Goal: Find specific page/section: Find specific page/section

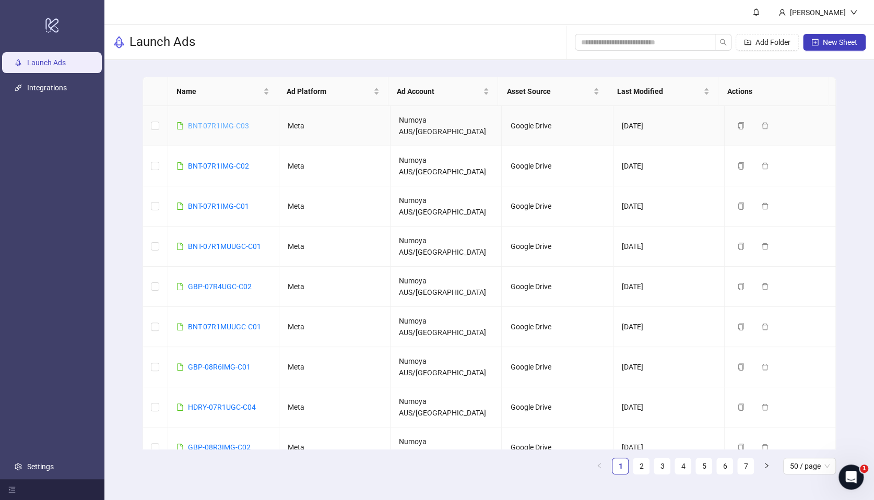
click at [226, 122] on link "BNT-07R1IMG-C03" at bounding box center [218, 126] width 61 height 8
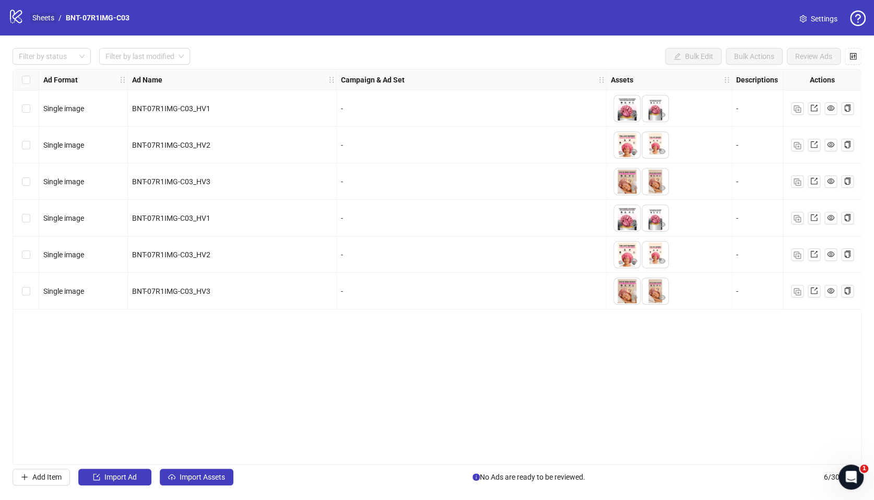
click at [37, 13] on link "Sheets" at bounding box center [43, 17] width 26 height 11
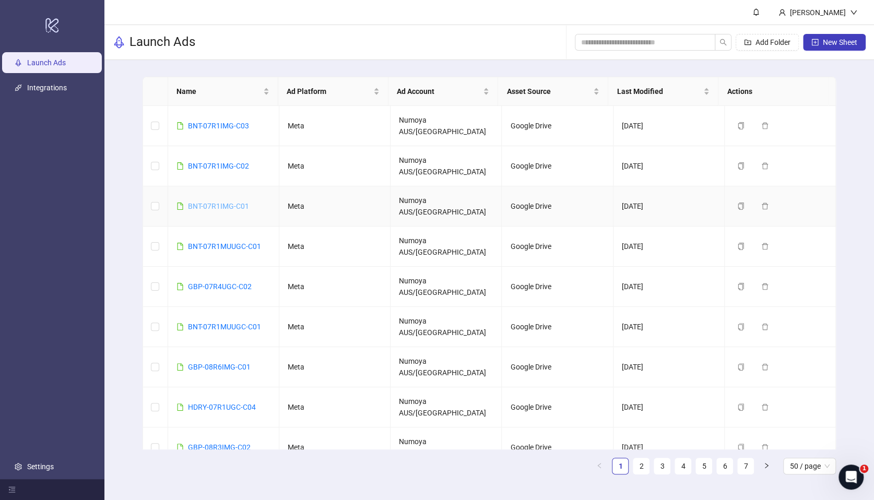
click at [206, 202] on link "BNT-07R1IMG-C01" at bounding box center [218, 206] width 61 height 8
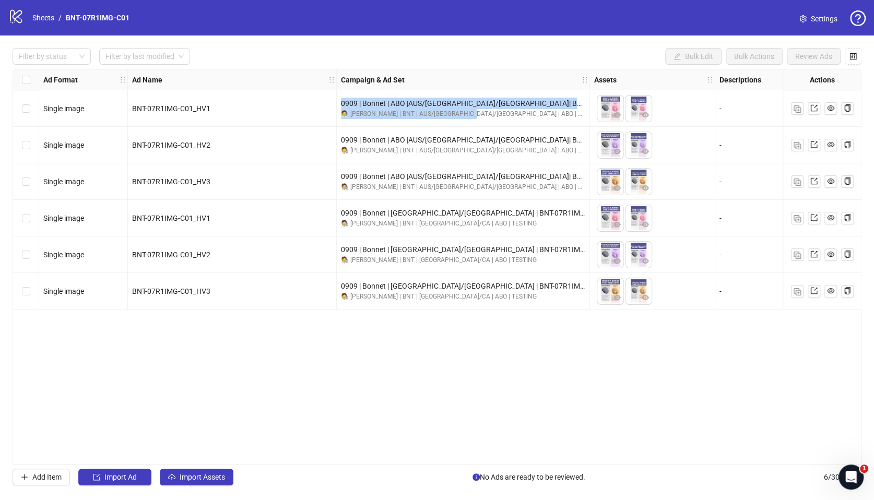
drag, startPoint x: 457, startPoint y: 112, endPoint x: 336, endPoint y: 112, distance: 120.6
click at [337, 112] on div "0909 | Bonnet | ABO |AUS/[GEOGRAPHIC_DATA]/[GEOGRAPHIC_DATA]| BNT-07R1IMG-C01 🧑…" at bounding box center [463, 108] width 253 height 37
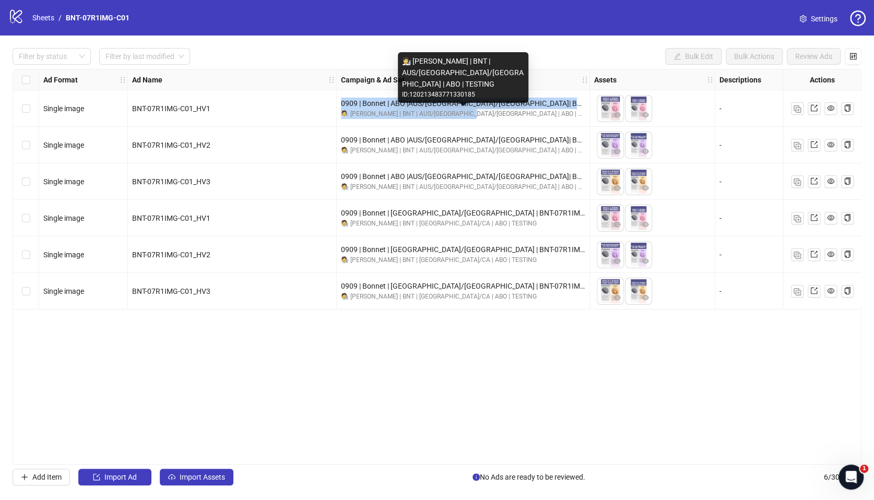
click at [436, 117] on div "🧑‍🔬 [PERSON_NAME] | BNT | AUS/[GEOGRAPHIC_DATA]/[GEOGRAPHIC_DATA] | ABO | TESTI…" at bounding box center [463, 114] width 244 height 10
drag, startPoint x: 481, startPoint y: 112, endPoint x: 341, endPoint y: 116, distance: 140.0
click at [341, 116] on div "🧑‍🔬 [PERSON_NAME] | BNT | AUS/[GEOGRAPHIC_DATA]/[GEOGRAPHIC_DATA] | ABO | TESTI…" at bounding box center [463, 114] width 244 height 10
copy div "🧑‍🔬 [PERSON_NAME] | BNT | AUS/[GEOGRAPHIC_DATA]/[GEOGRAPHIC_DATA] | ABO | TESTI…"
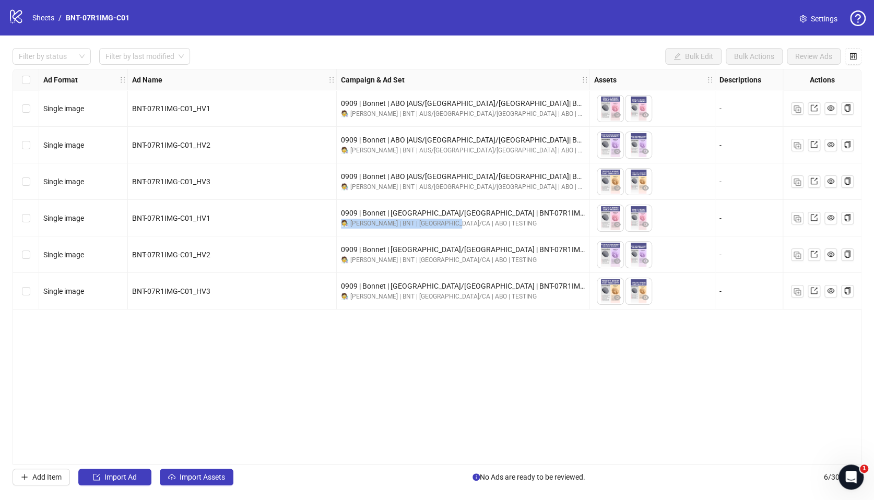
drag, startPoint x: 440, startPoint y: 223, endPoint x: 336, endPoint y: 227, distance: 103.9
click at [337, 227] on div "0909 | Bonnet | [GEOGRAPHIC_DATA]/CA | BNT-07R1IMG-C01 🧑‍🔬 [PERSON_NAME] | BNT …" at bounding box center [463, 218] width 253 height 37
copy div "🧑‍🔬 [PERSON_NAME] | BNT | [GEOGRAPHIC_DATA]/CA | ABO | TESTING"
click at [42, 20] on link "Sheets" at bounding box center [43, 17] width 26 height 11
